Goal: Task Accomplishment & Management: Complete application form

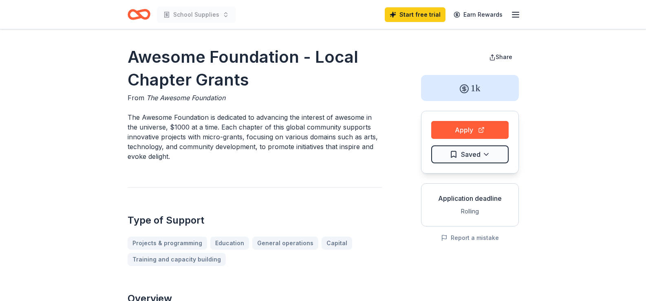
click at [130, 117] on p "The Awesome Foundation is dedicated to advancing the interest of awesome in the…" at bounding box center [255, 137] width 254 height 49
click at [130, 119] on p "The Awesome Foundation is dedicated to advancing the interest of awesome in the…" at bounding box center [255, 137] width 254 height 49
drag, startPoint x: 129, startPoint y: 117, endPoint x: 168, endPoint y: 158, distance: 56.2
click at [152, 143] on p "The Awesome Foundation is dedicated to advancing the interest of awesome in the…" at bounding box center [255, 137] width 254 height 49
click at [174, 156] on p "The Awesome Foundation is dedicated to advancing the interest of awesome in the…" at bounding box center [255, 137] width 254 height 49
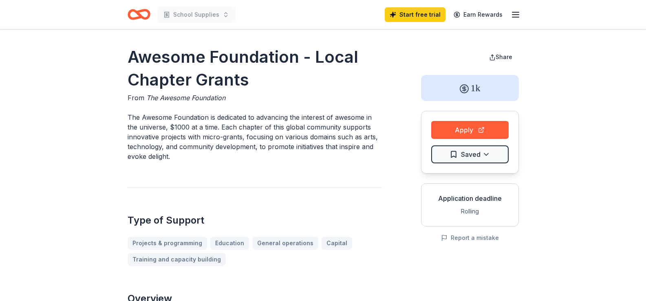
drag, startPoint x: 174, startPoint y: 159, endPoint x: 163, endPoint y: 160, distance: 11.1
click at [163, 160] on p "The Awesome Foundation is dedicated to advancing the interest of awesome in the…" at bounding box center [255, 137] width 254 height 49
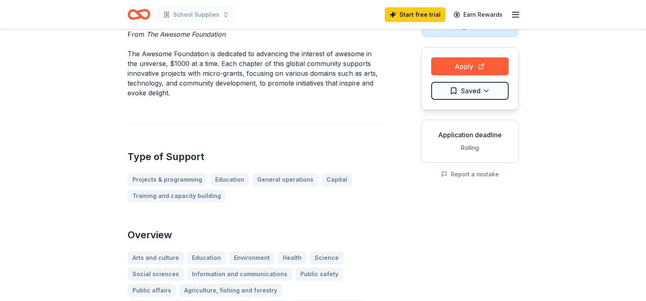
scroll to position [43, 0]
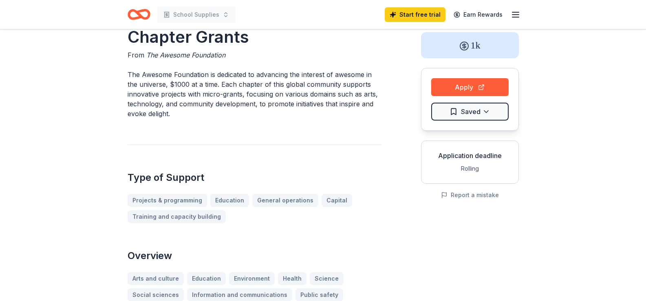
drag, startPoint x: 166, startPoint y: 111, endPoint x: 170, endPoint y: 115, distance: 5.2
click at [169, 115] on p "The Awesome Foundation is dedicated to advancing the interest of awesome in the…" at bounding box center [255, 94] width 254 height 49
click at [166, 115] on p "The Awesome Foundation is dedicated to advancing the interest of awesome in the…" at bounding box center [255, 94] width 254 height 49
click at [167, 115] on p "The Awesome Foundation is dedicated to advancing the interest of awesome in the…" at bounding box center [255, 94] width 254 height 49
click at [132, 77] on p "The Awesome Foundation is dedicated to advancing the interest of awesome in the…" at bounding box center [255, 94] width 254 height 49
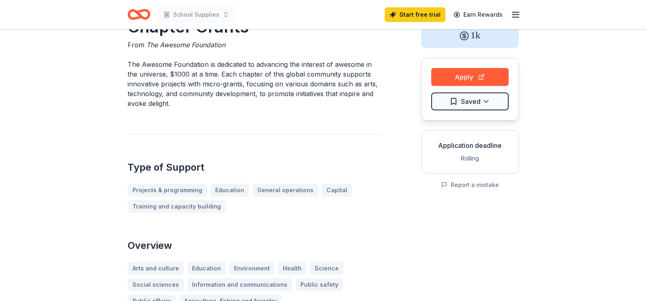
scroll to position [0, 0]
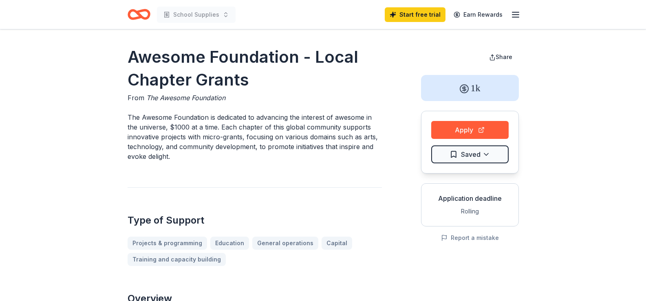
drag, startPoint x: 136, startPoint y: 117, endPoint x: 132, endPoint y: 120, distance: 4.4
click at [136, 118] on p "The Awesome Foundation is dedicated to advancing the interest of awesome in the…" at bounding box center [255, 137] width 254 height 49
click at [128, 118] on p "The Awesome Foundation is dedicated to advancing the interest of awesome in the…" at bounding box center [255, 137] width 254 height 49
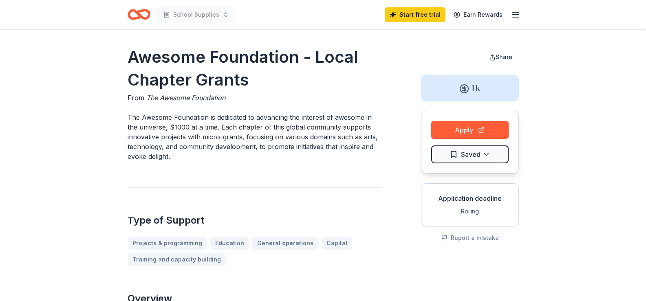
click at [128, 117] on p "The Awesome Foundation is dedicated to advancing the interest of awesome in the…" at bounding box center [255, 137] width 254 height 49
drag, startPoint x: 129, startPoint y: 117, endPoint x: 178, endPoint y: 158, distance: 64.2
click at [178, 158] on p "The Awesome Foundation is dedicated to advancing the interest of awesome in the…" at bounding box center [255, 137] width 254 height 49
click at [475, 133] on button "Apply" at bounding box center [469, 130] width 77 height 18
